Goal: Information Seeking & Learning: Learn about a topic

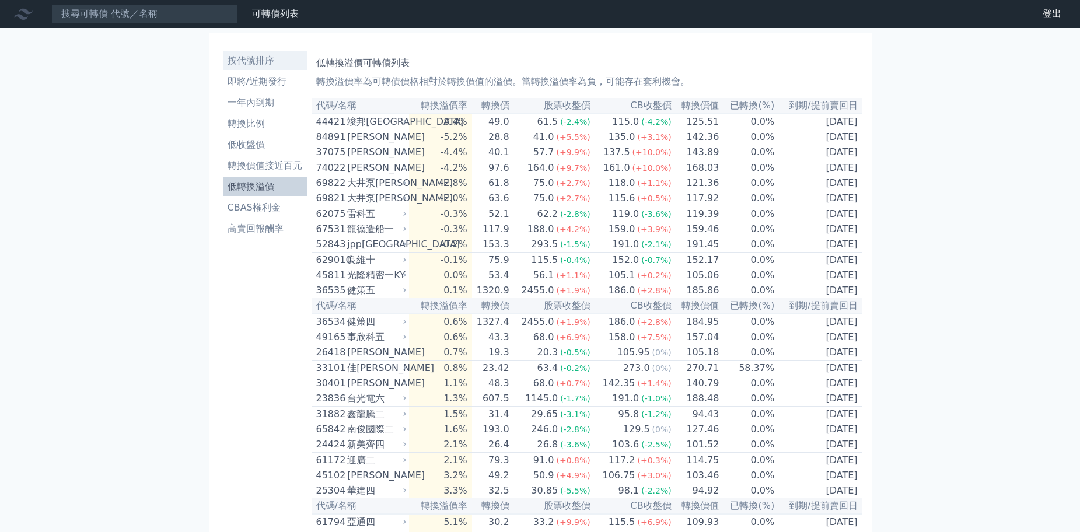
click at [261, 53] on link "按代號排序" at bounding box center [265, 60] width 84 height 19
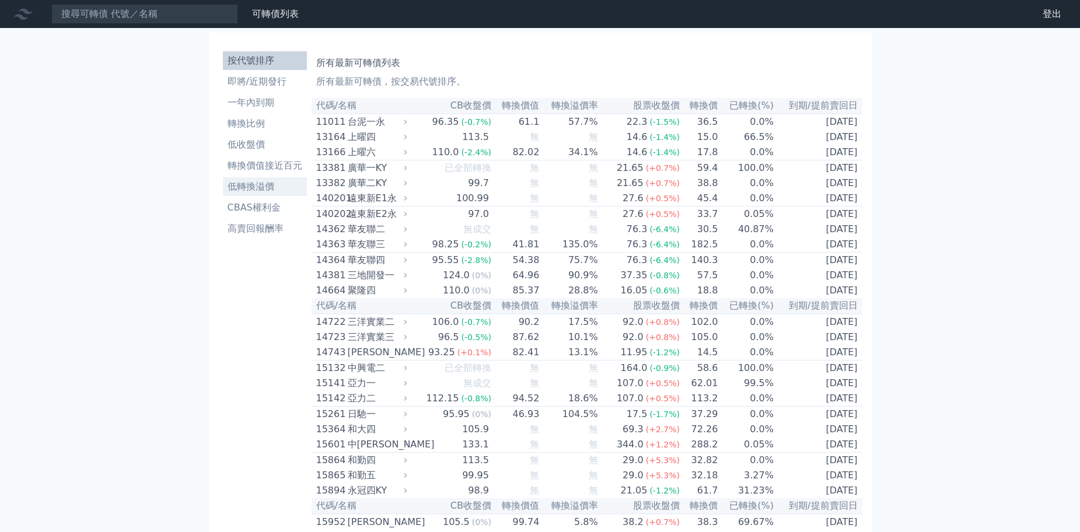
click at [261, 194] on link "低轉換溢價" at bounding box center [265, 186] width 84 height 19
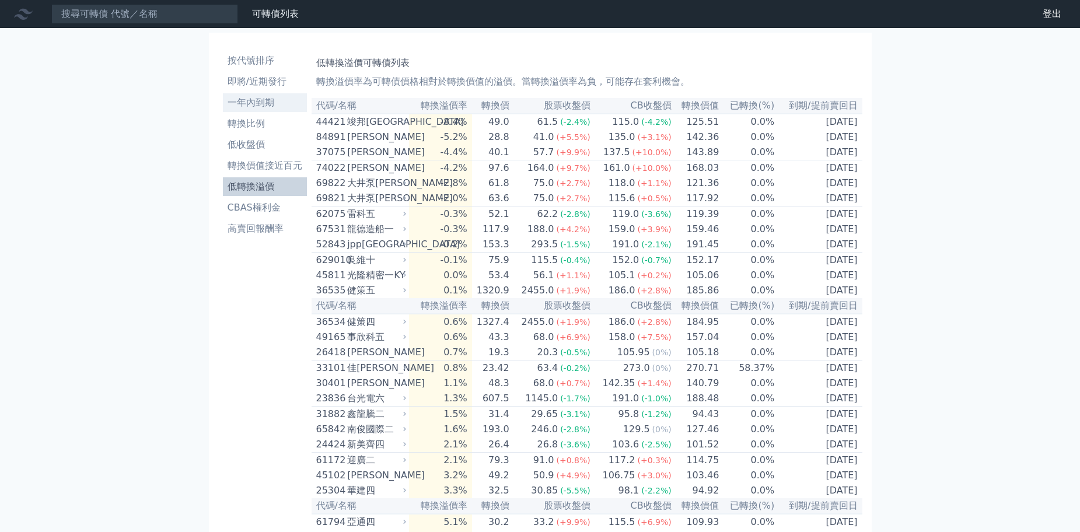
click at [254, 97] on li "一年內到期" at bounding box center [265, 103] width 84 height 14
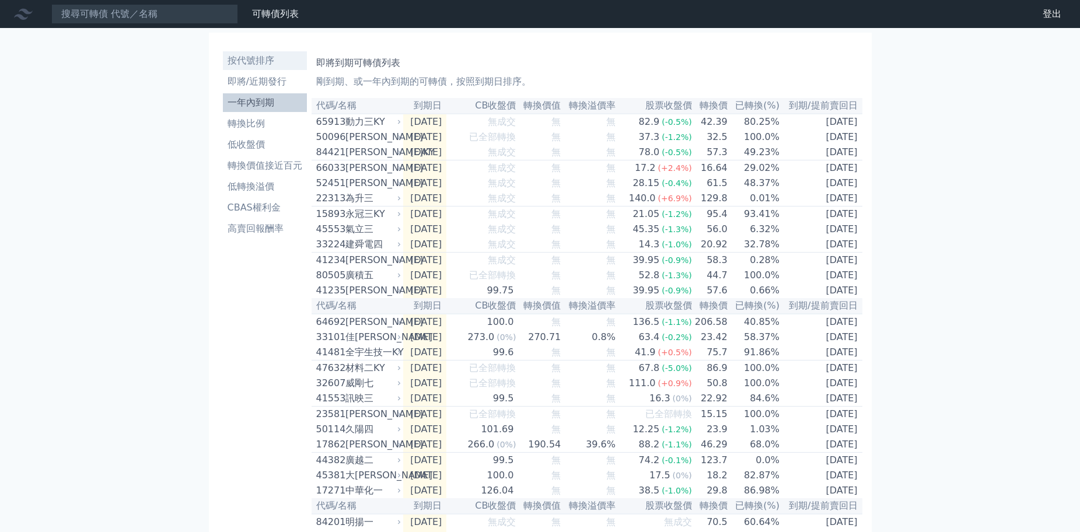
click at [263, 61] on li "按代號排序" at bounding box center [265, 61] width 84 height 14
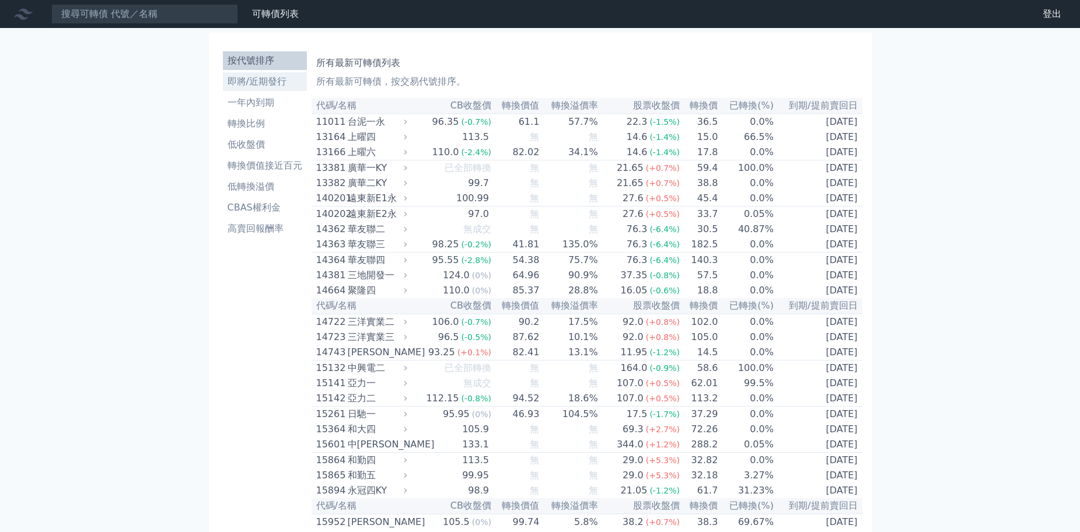
click at [258, 86] on li "即將/近期發行" at bounding box center [265, 82] width 84 height 14
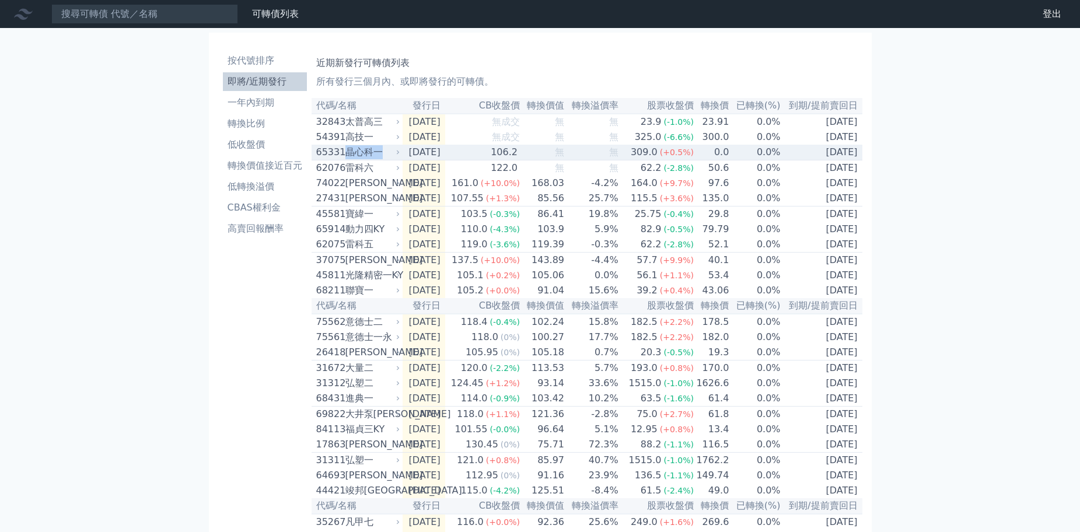
drag, startPoint x: 379, startPoint y: 156, endPoint x: 348, endPoint y: 162, distance: 31.5
click at [348, 159] on div "晶心科一" at bounding box center [371, 152] width 53 height 14
copy div "晶心科一"
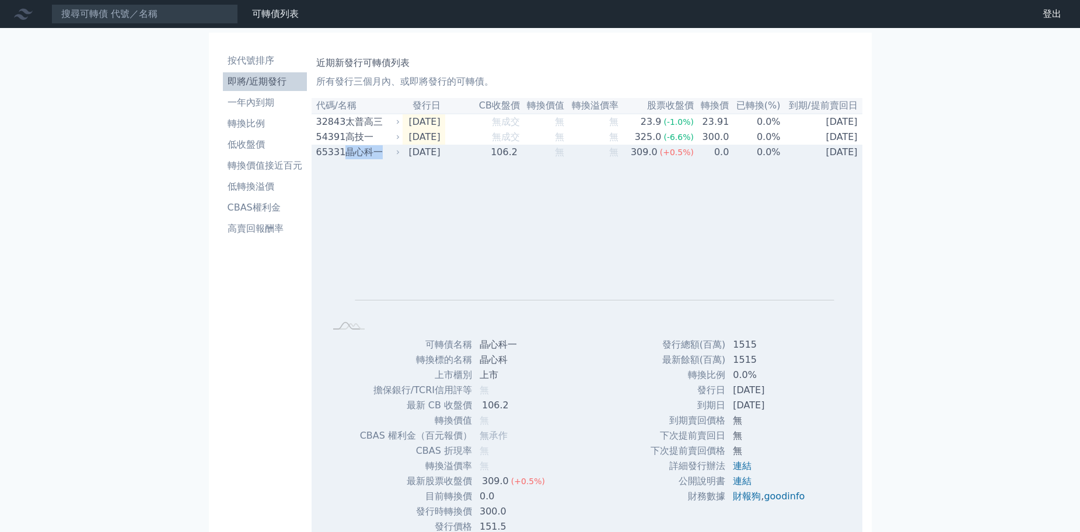
click at [372, 152] on div "晶心科一" at bounding box center [371, 152] width 53 height 14
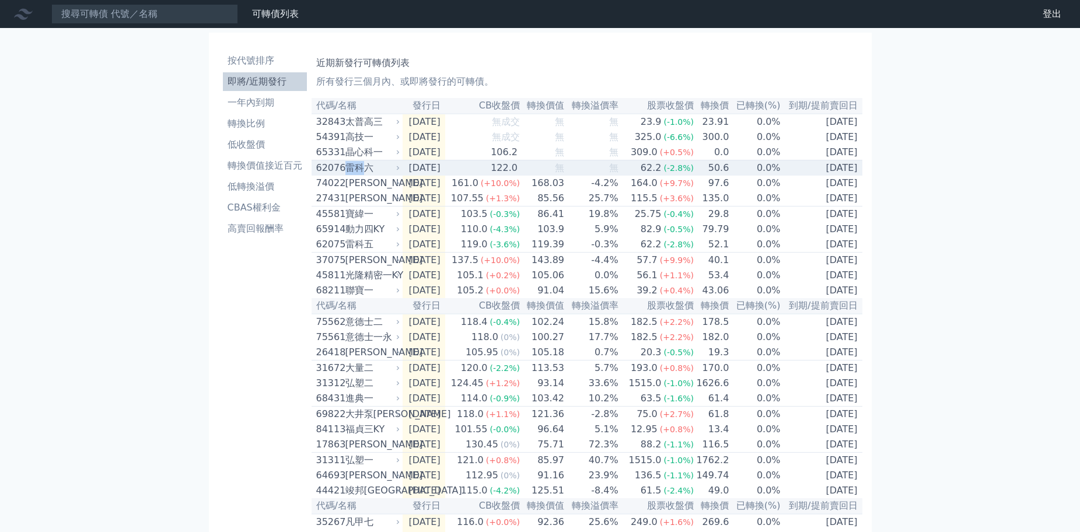
drag, startPoint x: 364, startPoint y: 177, endPoint x: 345, endPoint y: 175, distance: 18.8
click at [345, 175] on div "雷科六" at bounding box center [371, 168] width 53 height 14
copy div "雷科"
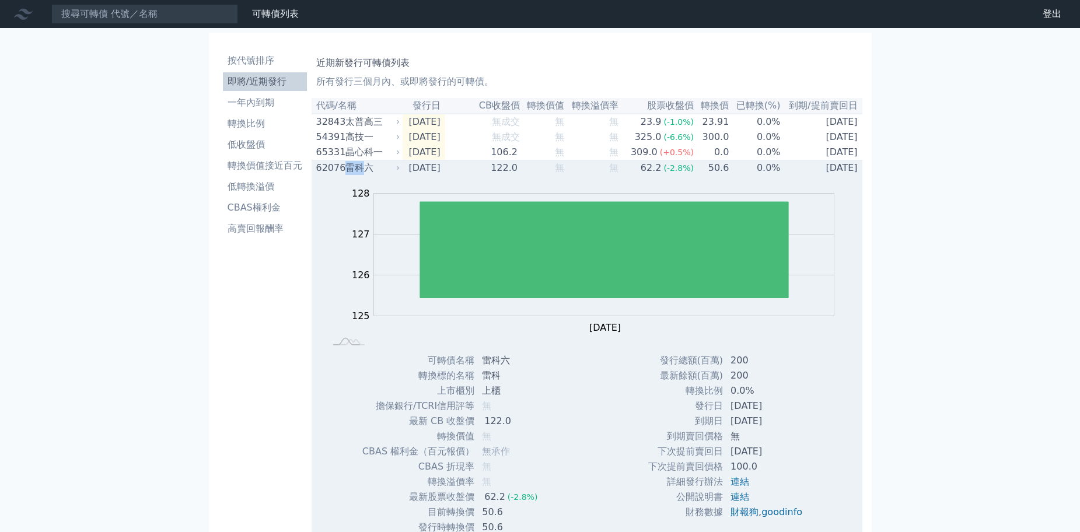
click at [351, 175] on div "雷科六" at bounding box center [371, 168] width 53 height 14
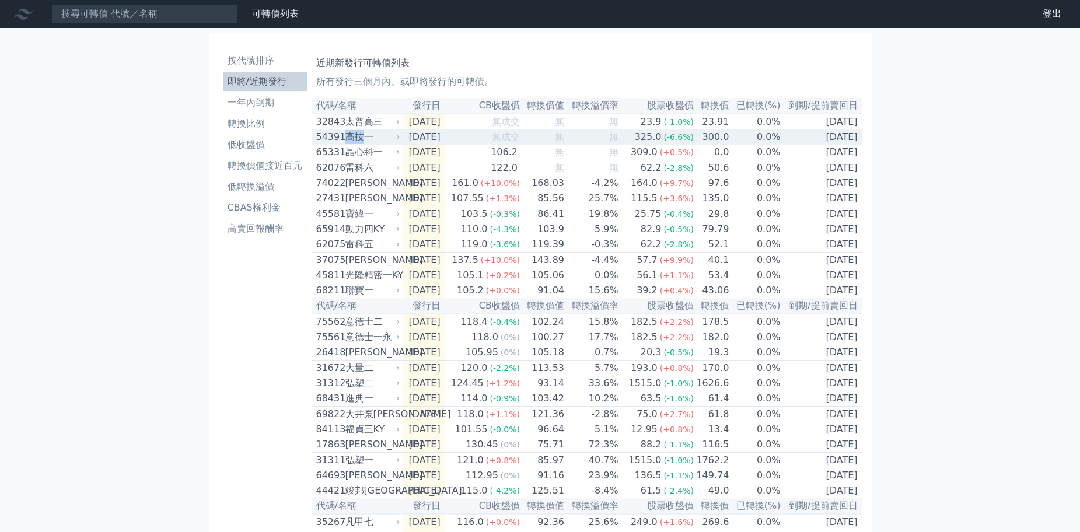
drag, startPoint x: 365, startPoint y: 137, endPoint x: 349, endPoint y: 138, distance: 15.8
click at [349, 138] on div "高技一" at bounding box center [371, 137] width 53 height 14
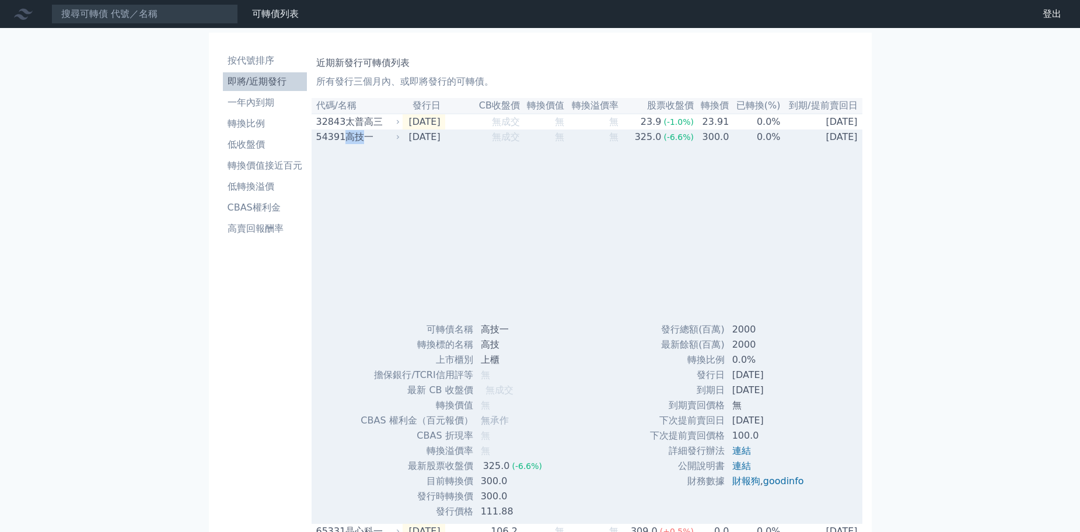
copy div "高技"
click at [352, 138] on div "高技一" at bounding box center [371, 137] width 53 height 14
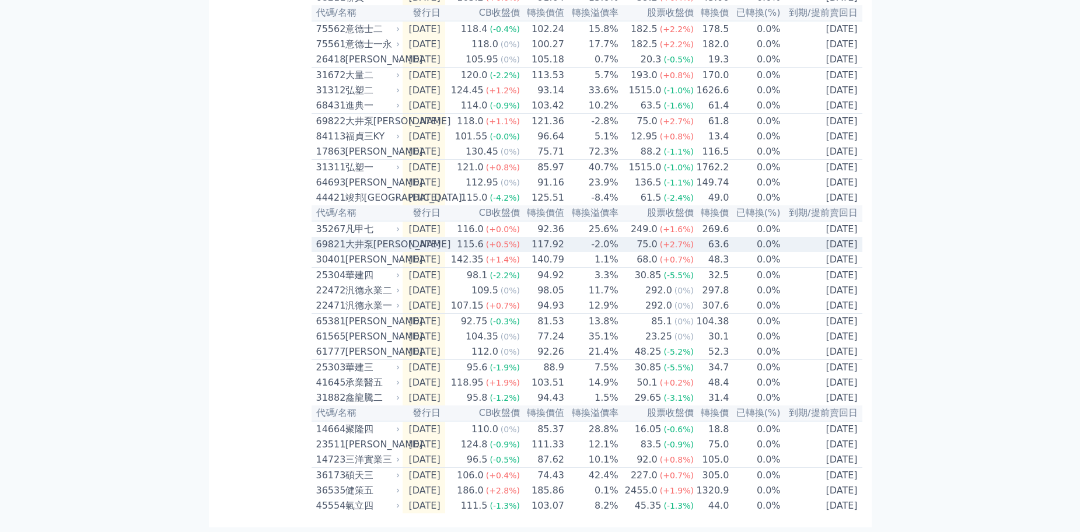
scroll to position [347, 0]
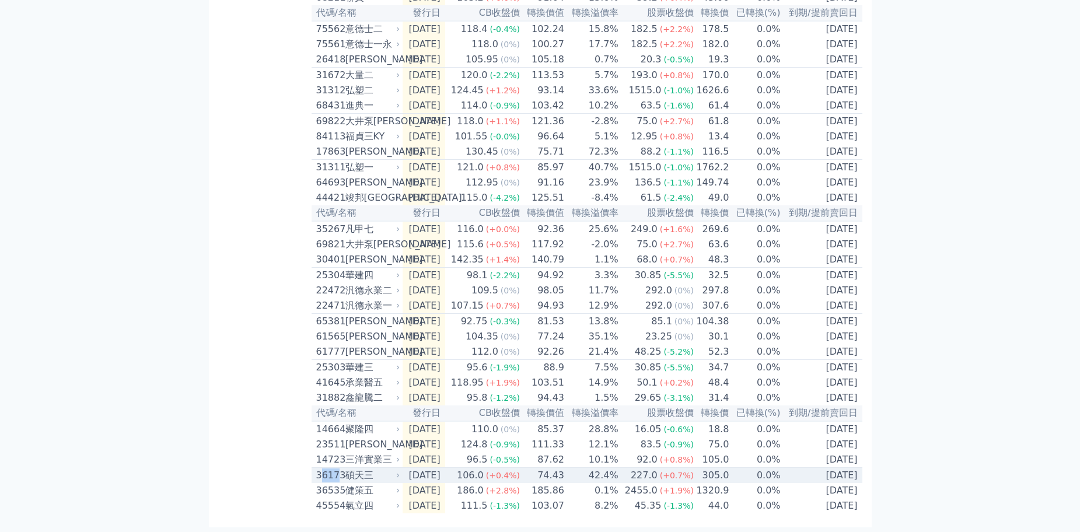
drag, startPoint x: 340, startPoint y: 473, endPoint x: 320, endPoint y: 473, distance: 20.4
click at [320, 473] on div "36173" at bounding box center [329, 476] width 26 height 14
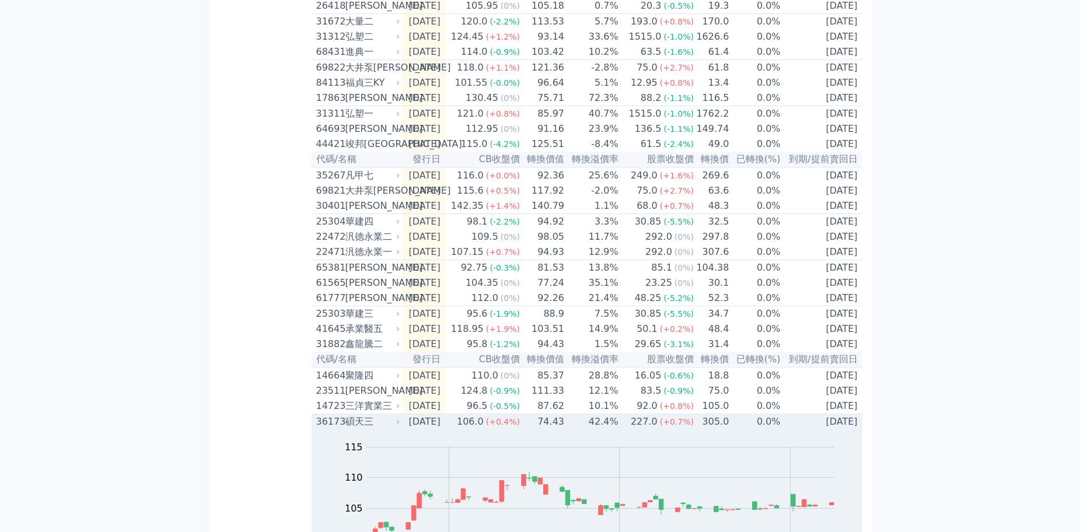
click at [342, 429] on div "36173" at bounding box center [329, 422] width 26 height 14
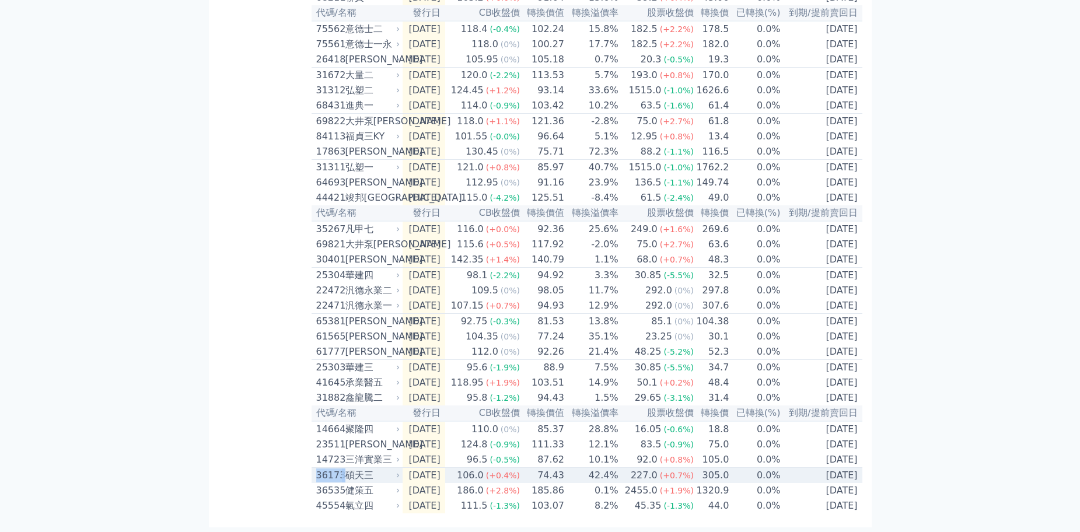
drag, startPoint x: 345, startPoint y: 473, endPoint x: 317, endPoint y: 475, distance: 27.5
click at [317, 475] on div "36173 [PERSON_NAME]" at bounding box center [355, 476] width 79 height 14
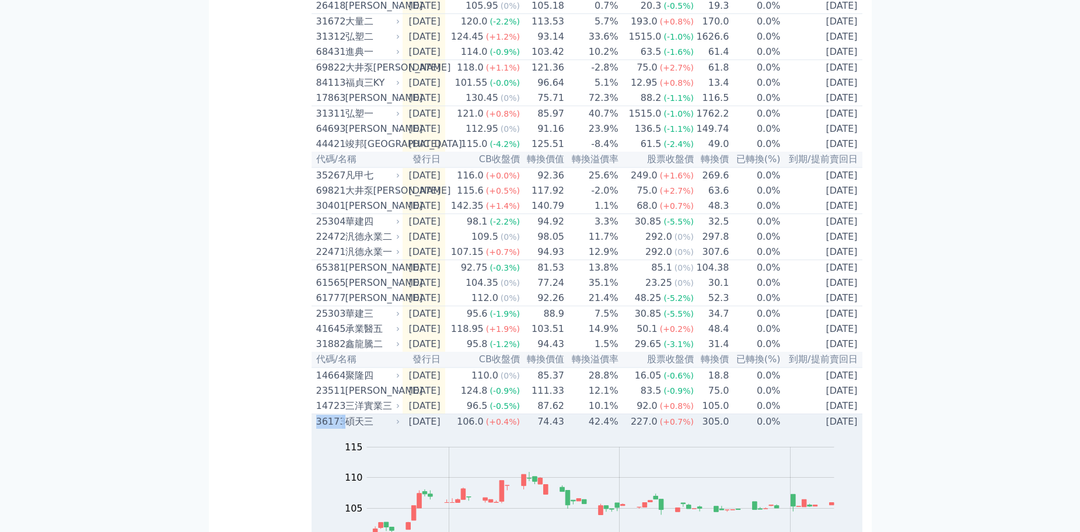
copy div "36173"
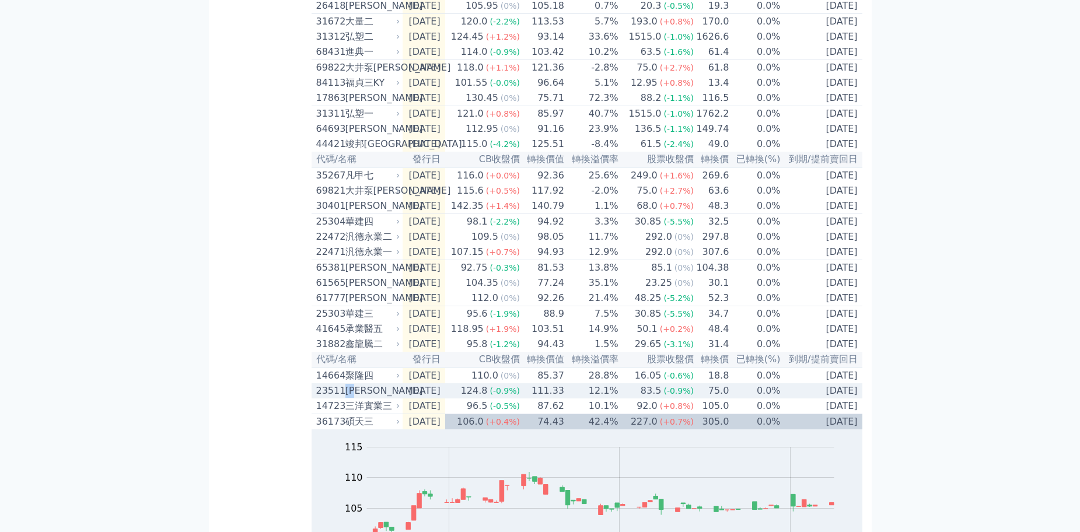
drag, startPoint x: 348, startPoint y: 441, endPoint x: 362, endPoint y: 440, distance: 14.1
click at [362, 398] on div "[PERSON_NAME]" at bounding box center [371, 391] width 53 height 14
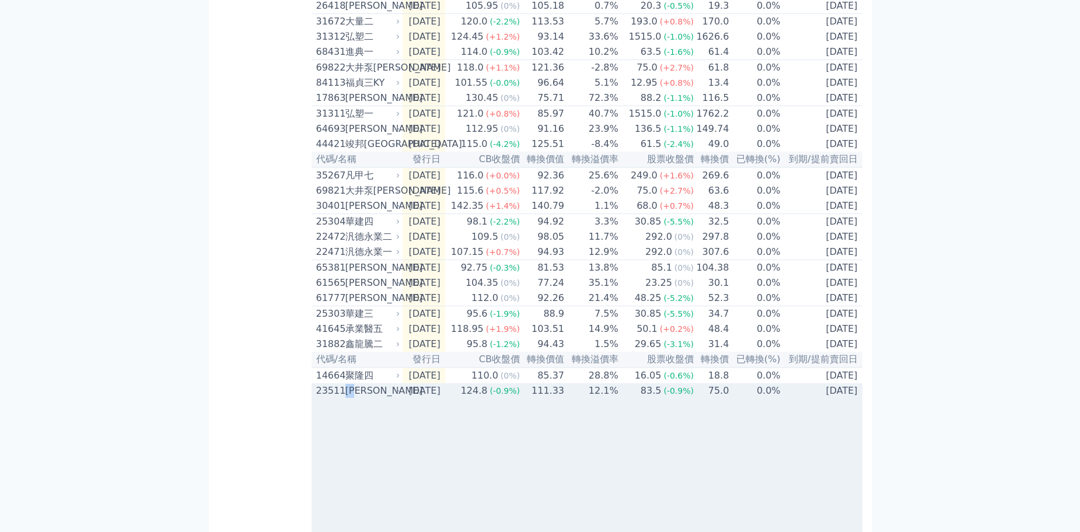
copy div "順德"
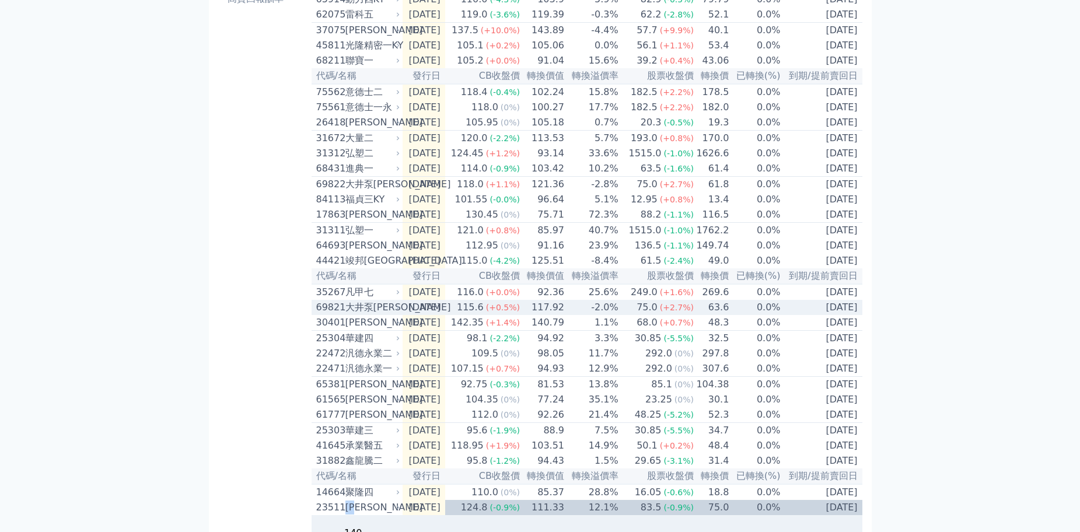
scroll to position [172, 0]
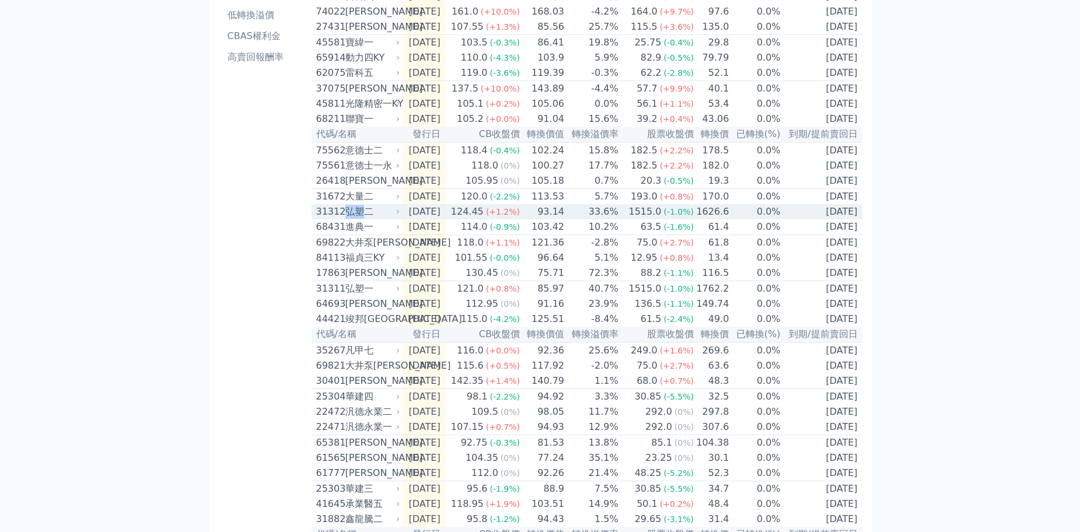
drag, startPoint x: 365, startPoint y: 237, endPoint x: 348, endPoint y: 235, distance: 17.1
click at [348, 219] on div "弘塑二" at bounding box center [371, 212] width 53 height 14
copy div "弘塑"
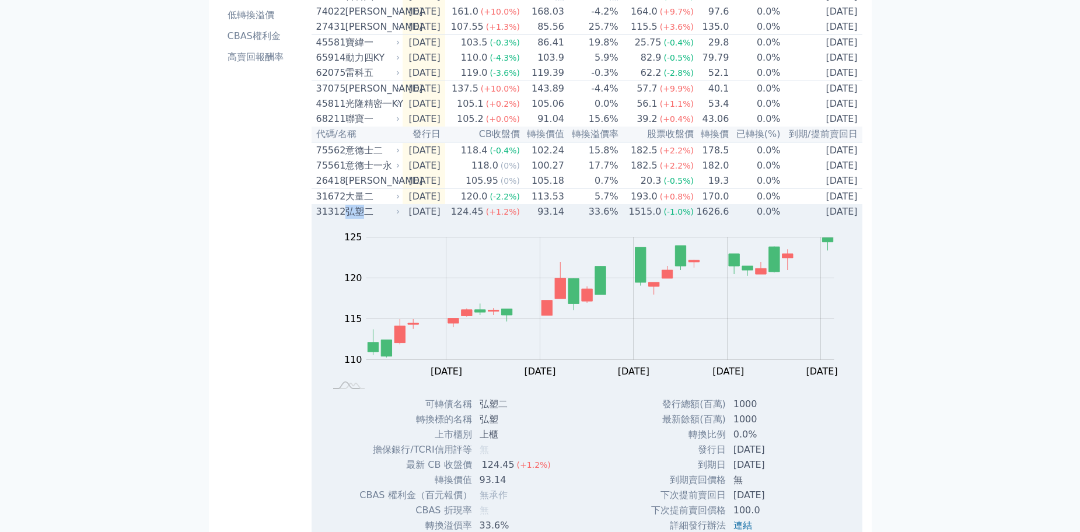
click at [358, 219] on div "弘塑二" at bounding box center [371, 212] width 53 height 14
